Goal: Register for event/course: Sign up to attend an event or enroll in a course

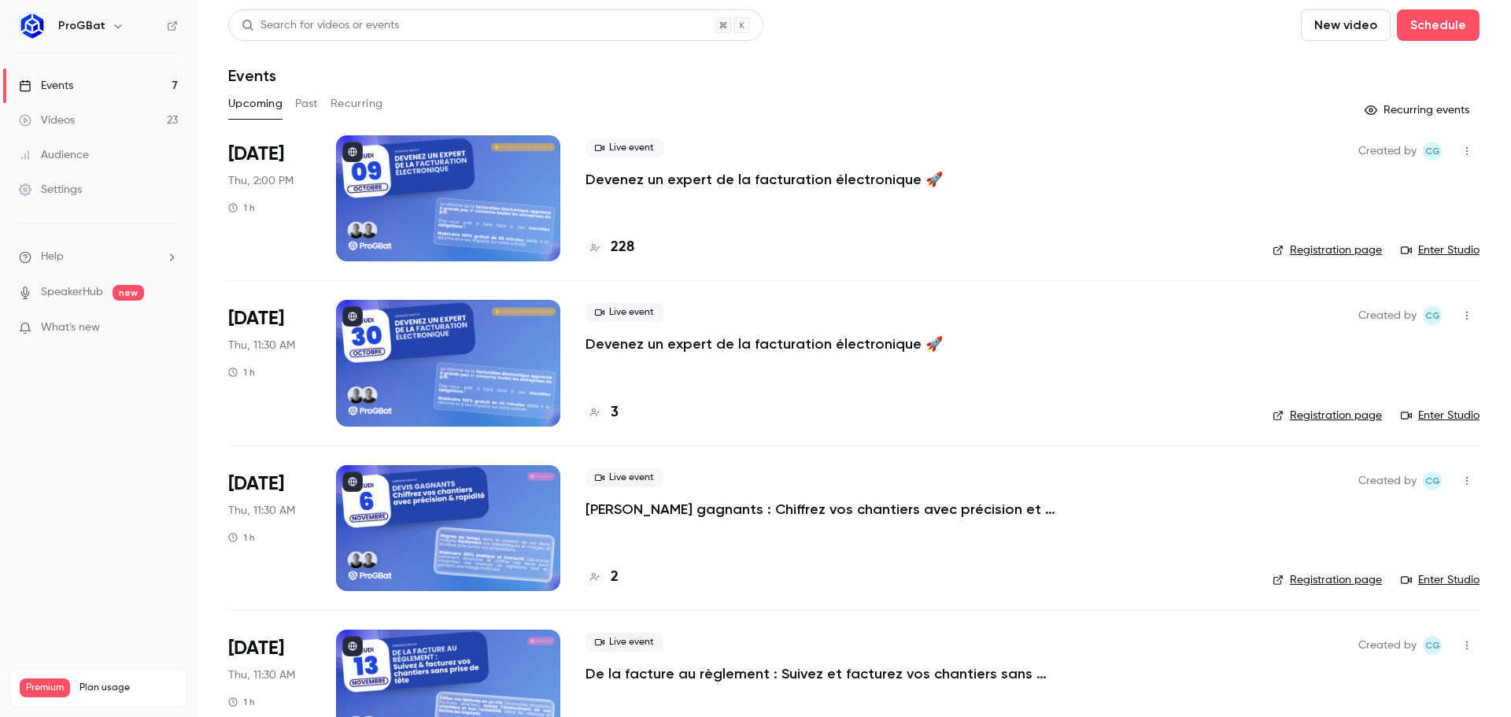
drag, startPoint x: 560, startPoint y: 111, endPoint x: 391, endPoint y: 70, distance: 174.0
click at [395, 70] on div "Search for videos or events New video Schedule Events Upcoming Past Recurring R…" at bounding box center [853, 638] width 1251 height 1259
click at [358, 70] on div "Events" at bounding box center [853, 75] width 1251 height 19
click at [267, 68] on h1 "Events" at bounding box center [252, 75] width 48 height 19
drag, startPoint x: 290, startPoint y: 68, endPoint x: 240, endPoint y: 68, distance: 50.4
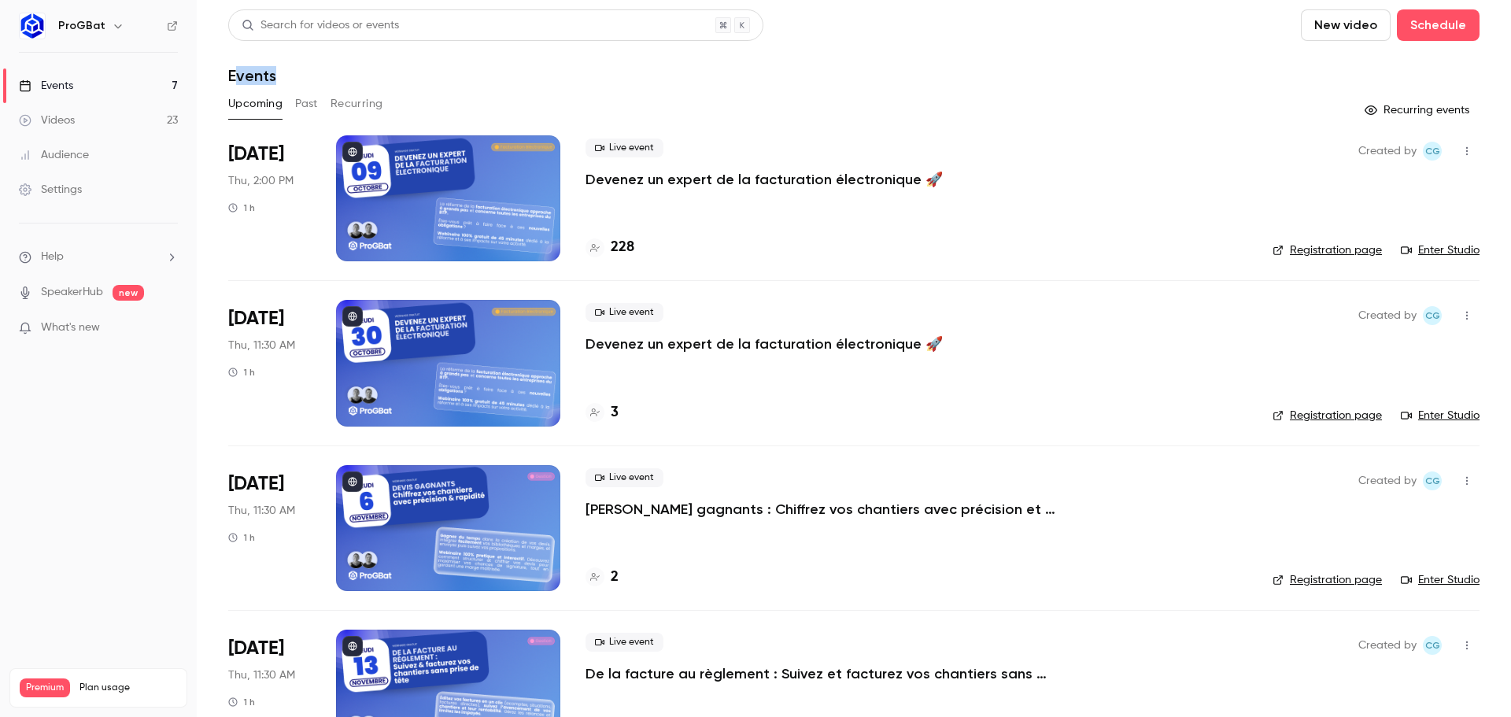
click at [240, 68] on div "Events" at bounding box center [853, 75] width 1251 height 19
click at [240, 68] on h1 "Events" at bounding box center [252, 75] width 48 height 19
click at [592, 106] on div "Upcoming Past Recurring" at bounding box center [853, 103] width 1251 height 25
click at [1016, 44] on header "Search for videos or events New video Schedule Events" at bounding box center [853, 47] width 1251 height 76
click at [609, 94] on div "Upcoming Past Recurring" at bounding box center [853, 103] width 1251 height 25
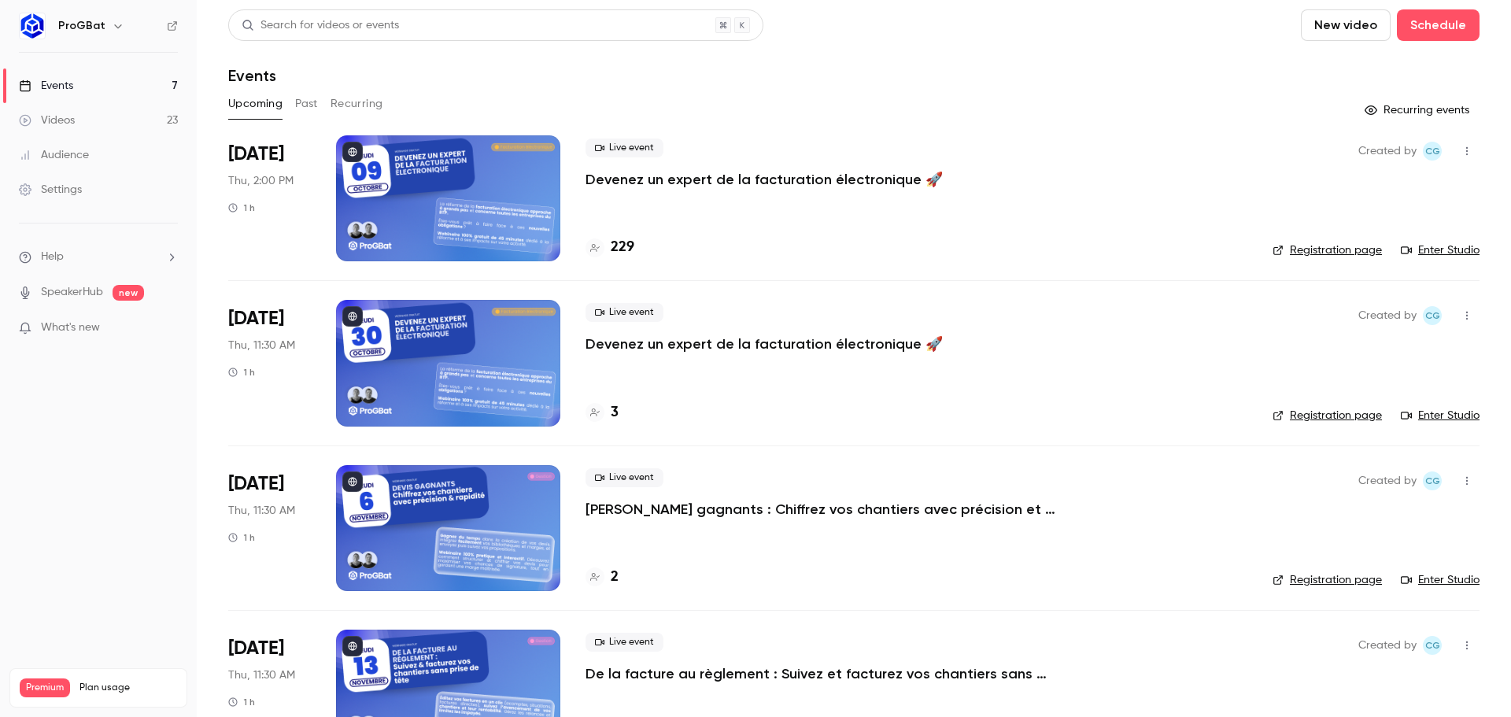
click at [755, 177] on p "Devenez un expert de la facturation électronique 🚀" at bounding box center [763, 179] width 357 height 19
drag, startPoint x: 1045, startPoint y: 50, endPoint x: 1045, endPoint y: 34, distance: 15.7
click at [1045, 50] on header "Search for videos or events New video Schedule Events" at bounding box center [853, 47] width 1251 height 76
